Goal: Check status

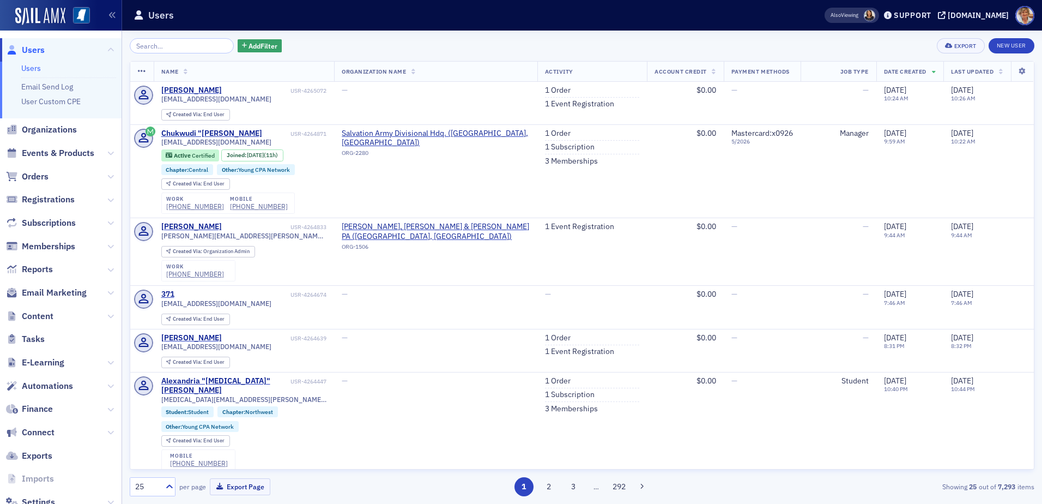
click at [170, 43] on input "search" at bounding box center [182, 45] width 104 height 15
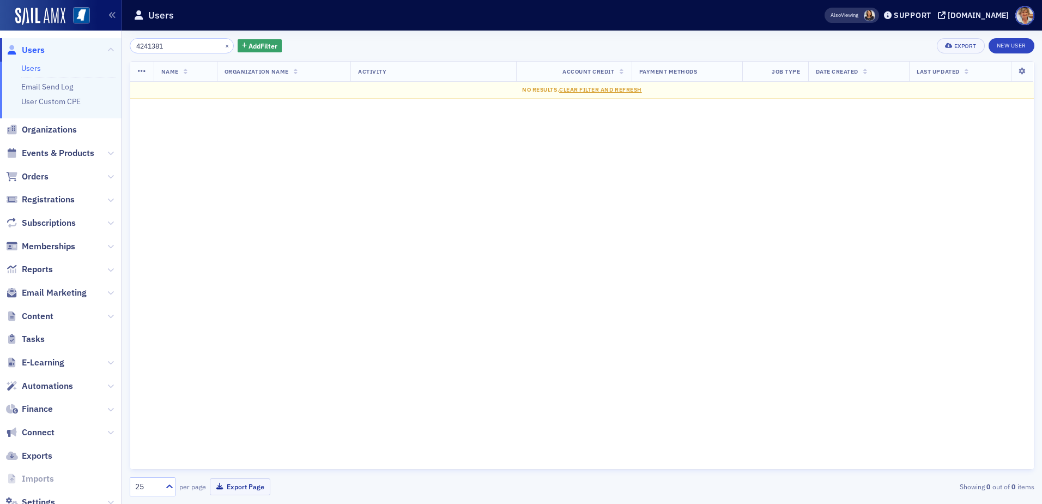
click at [178, 47] on input "4241381" at bounding box center [182, 45] width 104 height 15
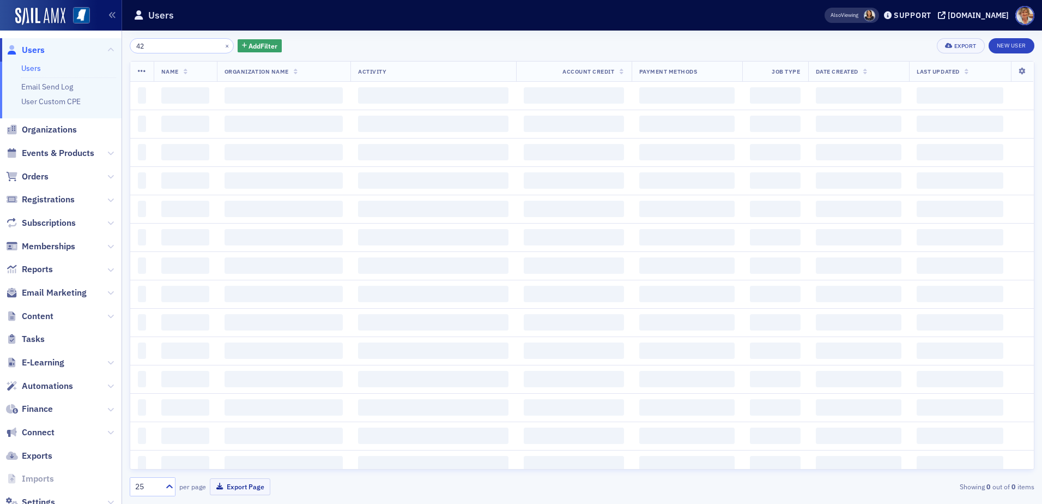
type input "4"
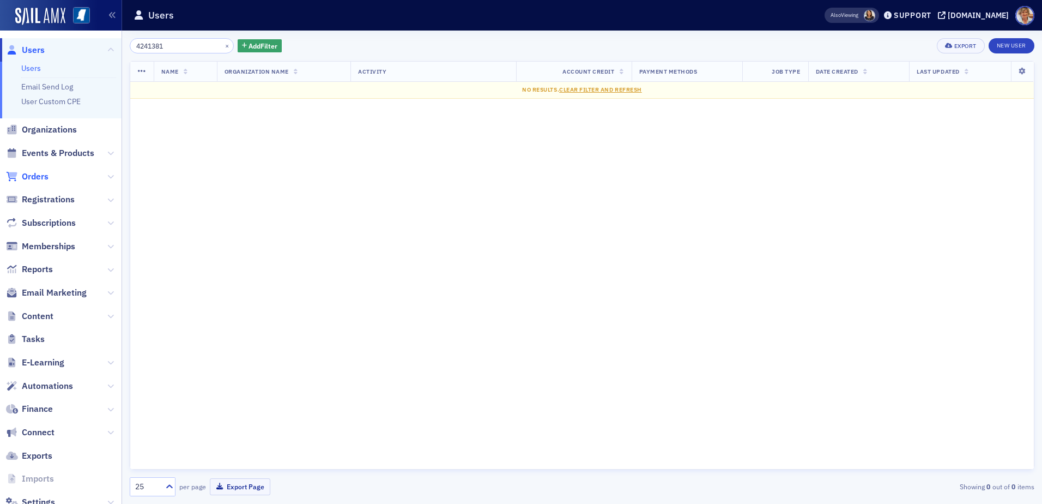
type input "4241381"
click at [44, 171] on span "Orders" at bounding box center [35, 177] width 27 height 12
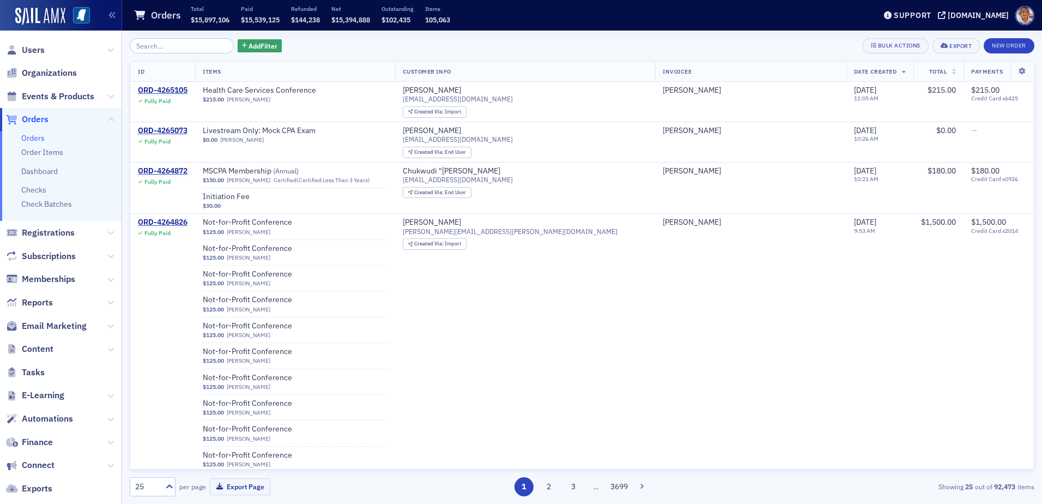
click at [170, 51] on input "search" at bounding box center [182, 45] width 104 height 15
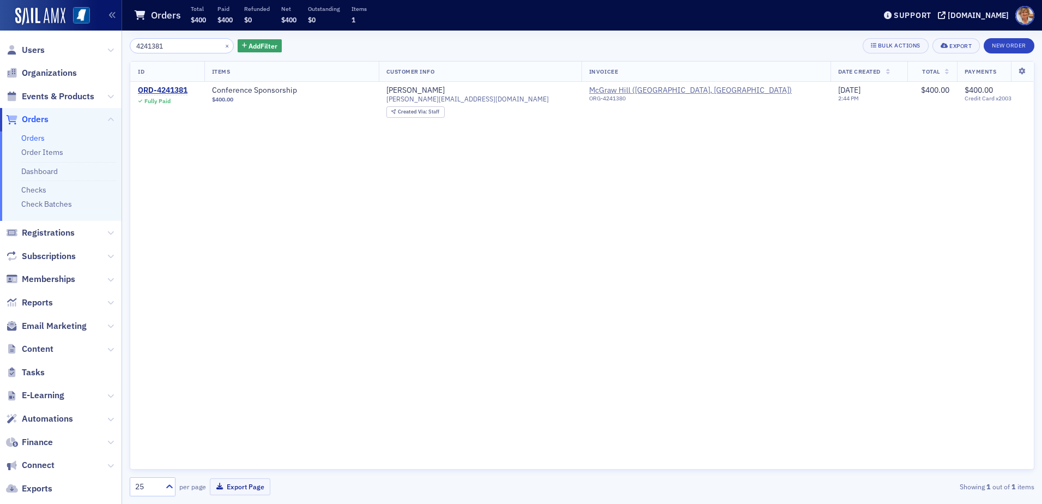
click at [177, 46] on input "4241381" at bounding box center [182, 45] width 104 height 15
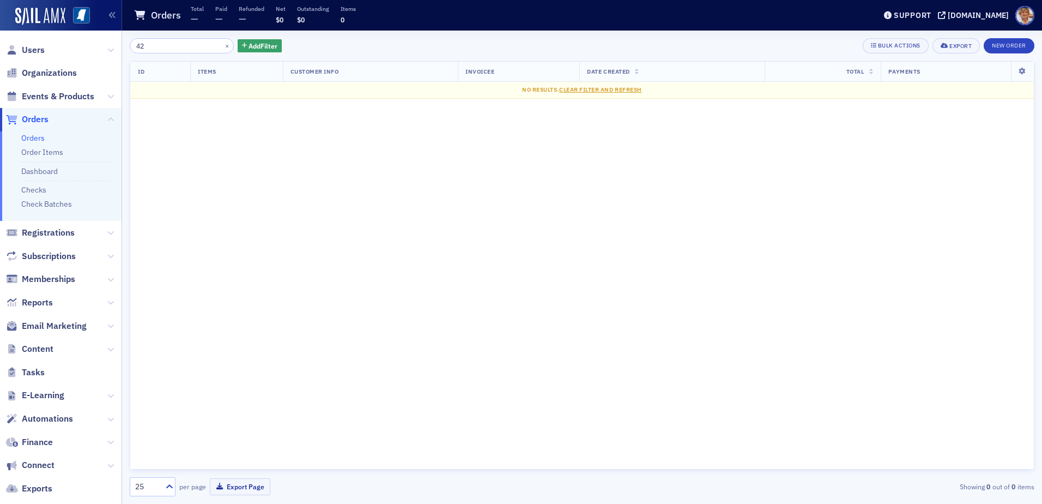
type input "4"
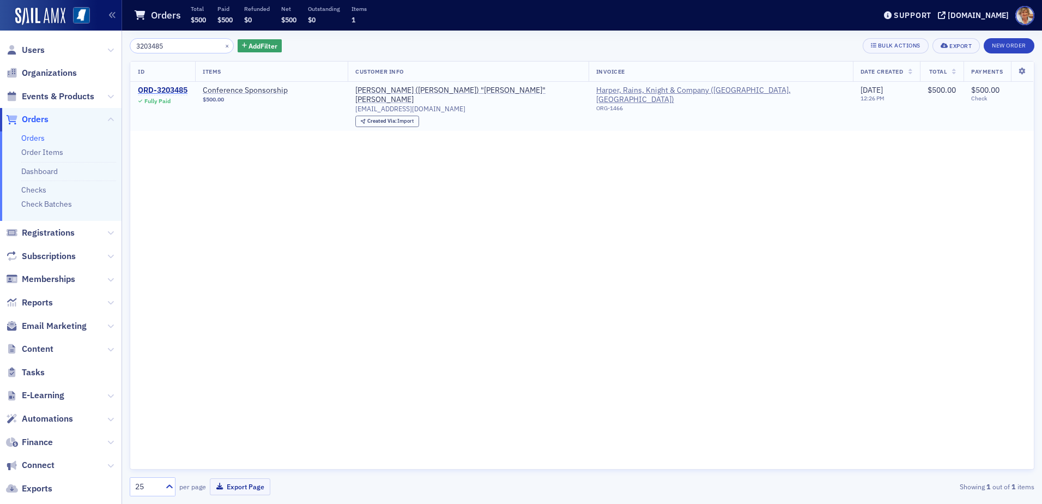
type input "3203485"
click at [167, 89] on div "ORD-3203485" at bounding box center [163, 91] width 50 height 10
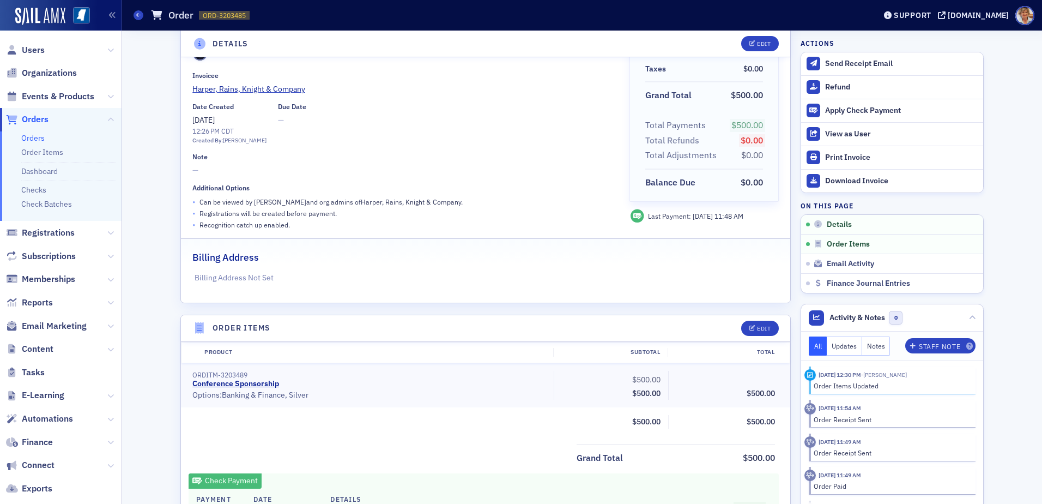
scroll to position [273, 0]
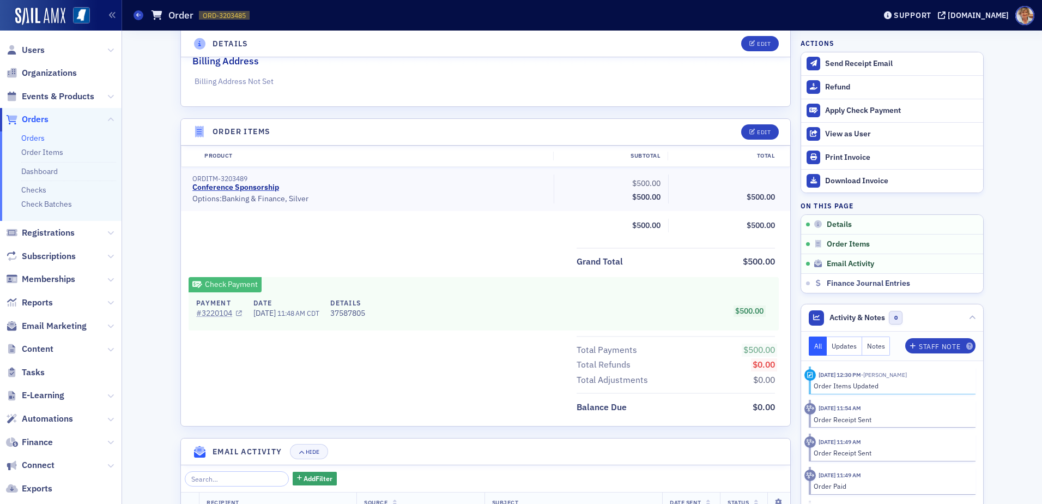
click at [210, 314] on link "# 3220104" at bounding box center [219, 312] width 46 height 11
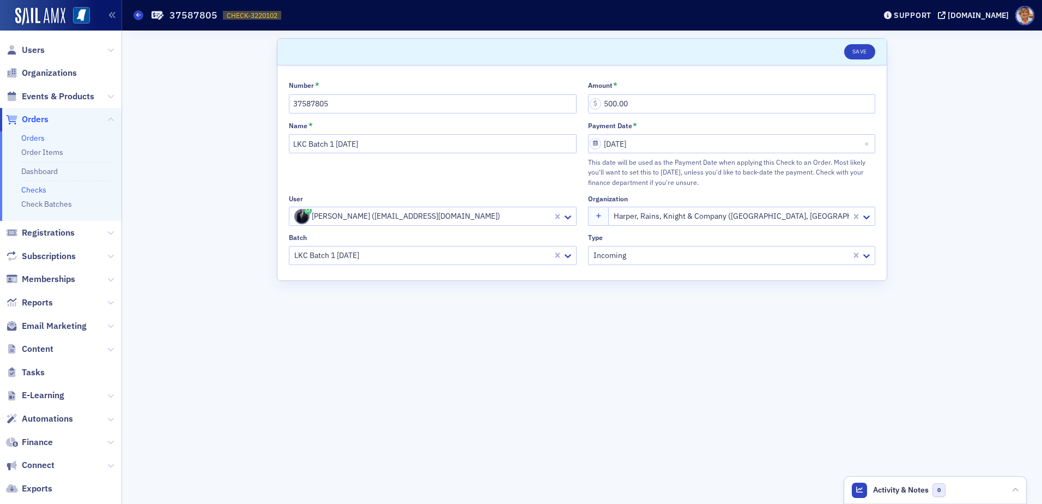
click at [40, 137] on link "Orders" at bounding box center [32, 138] width 23 height 10
